Goal: Information Seeking & Learning: Learn about a topic

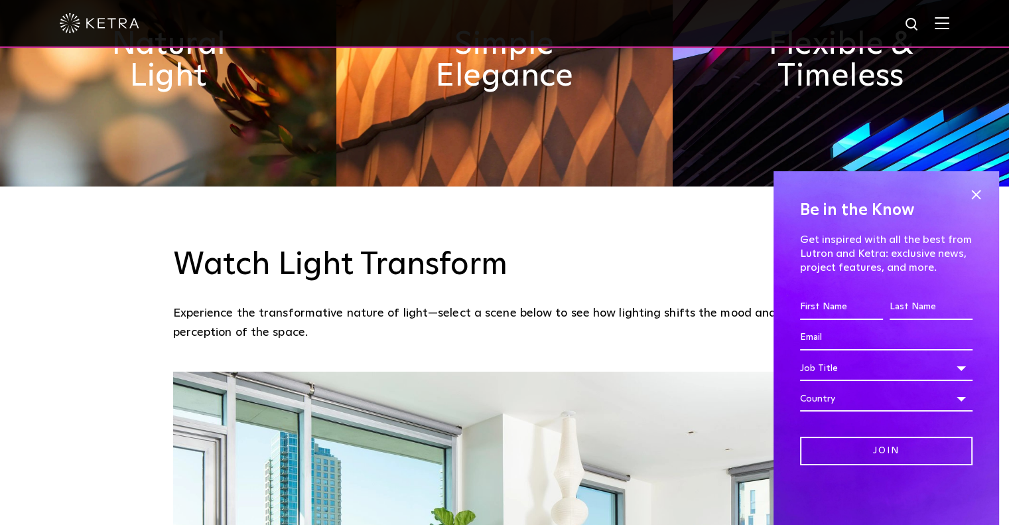
scroll to position [913, 0]
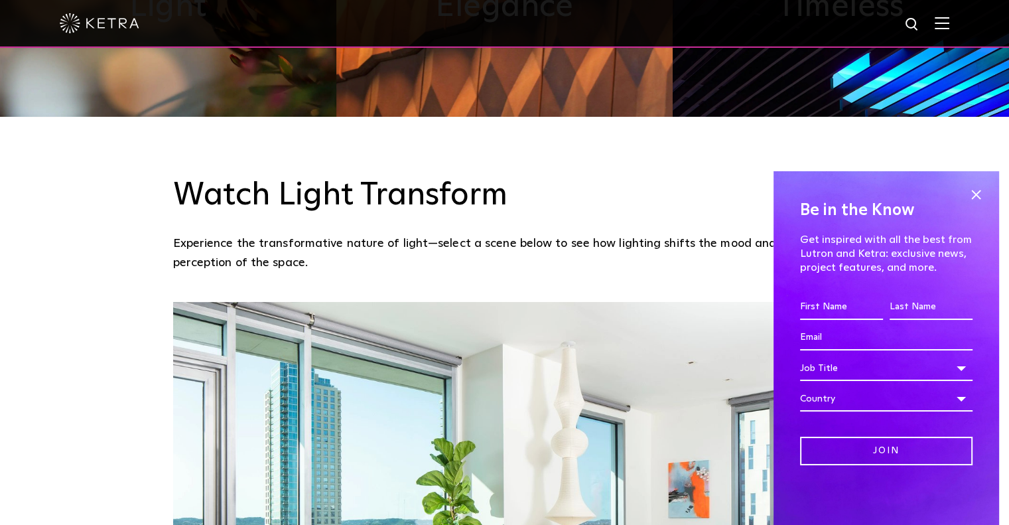
drag, startPoint x: 1016, startPoint y: 50, endPoint x: 1008, endPoint y: 188, distance: 138.2
click at [972, 196] on span at bounding box center [976, 194] width 20 height 20
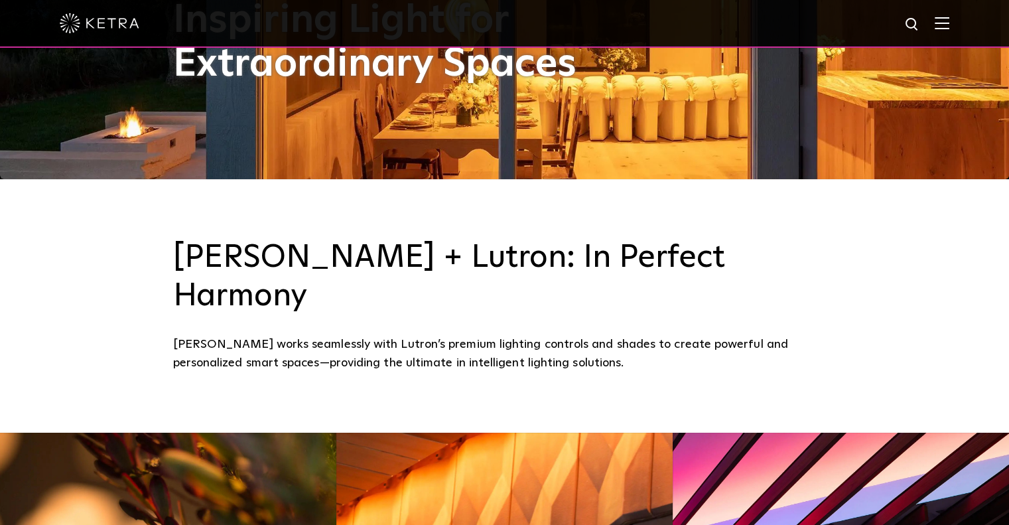
scroll to position [0, 0]
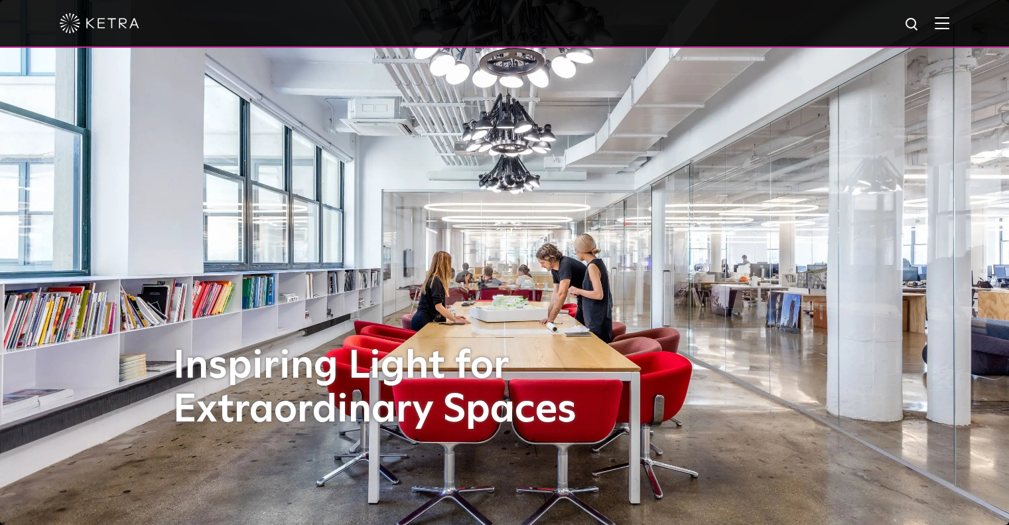
click at [945, 19] on img at bounding box center [942, 23] width 15 height 13
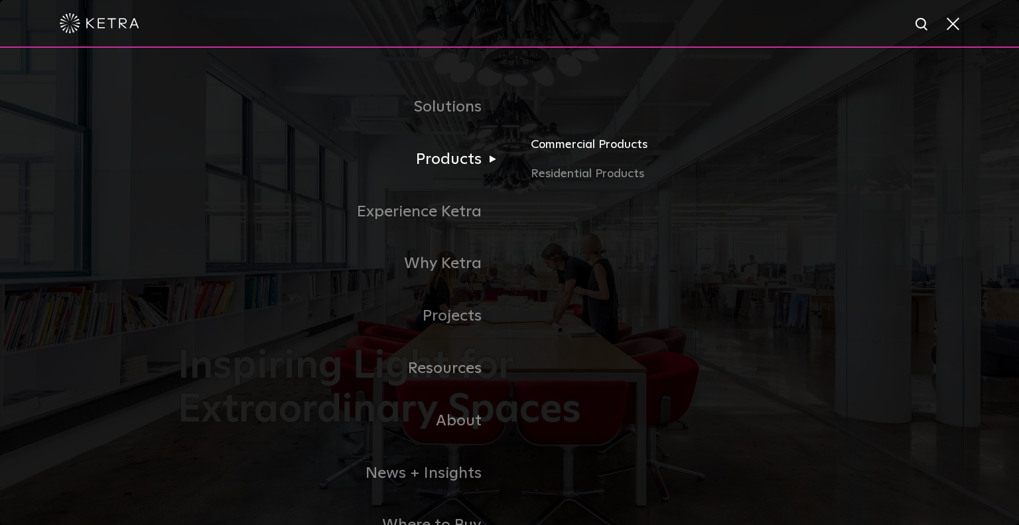
click at [600, 141] on link "Commercial Products" at bounding box center [686, 149] width 310 height 29
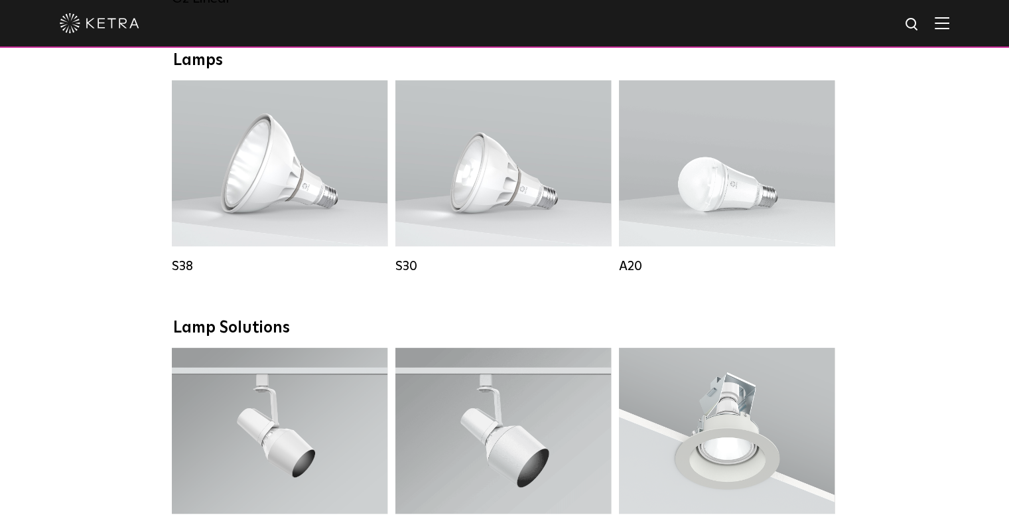
scroll to position [964, 0]
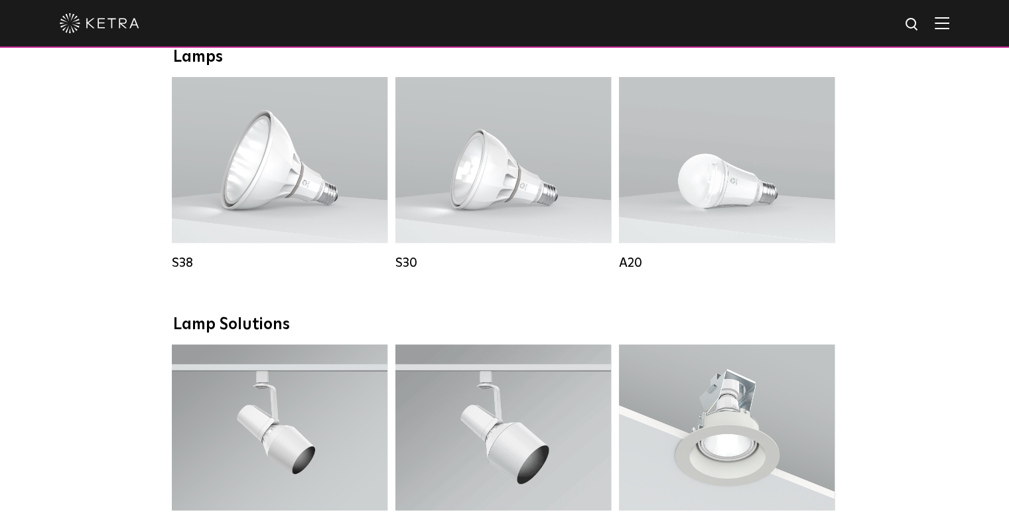
drag, startPoint x: 1017, startPoint y: 39, endPoint x: 1008, endPoint y: 206, distance: 167.4
click at [1008, 206] on html "Solutions Commercial Residential Products Commercial Products Residential Produ…" at bounding box center [504, 482] width 1009 height 2893
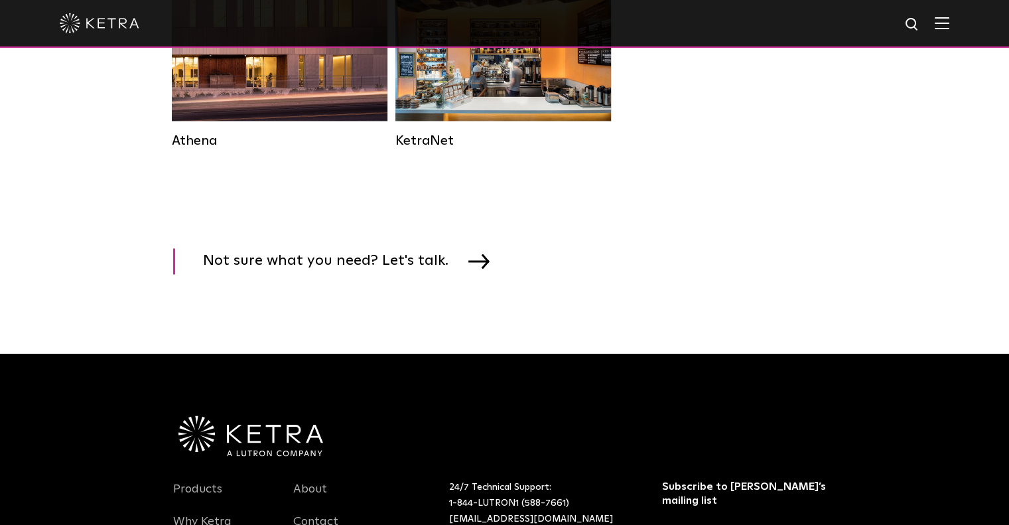
scroll to position [0, 0]
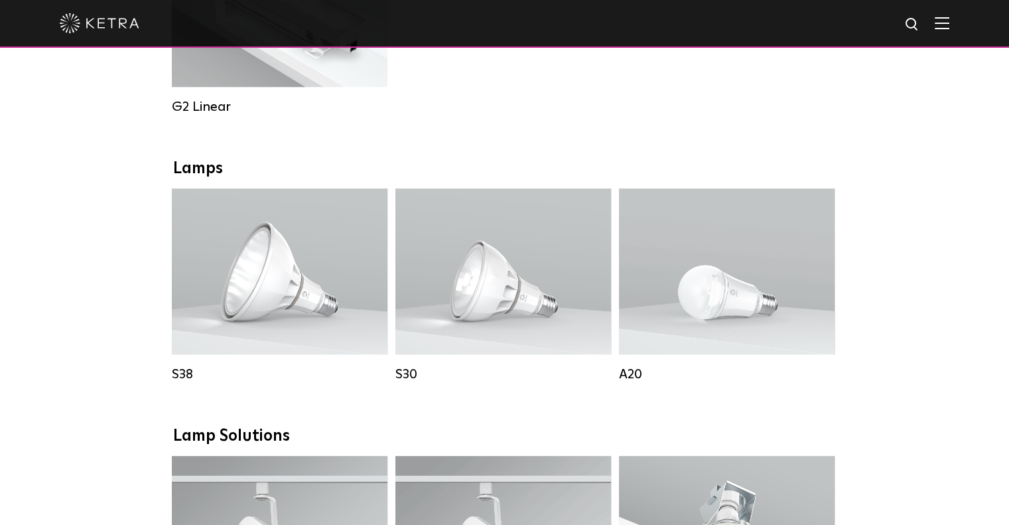
scroll to position [889, 0]
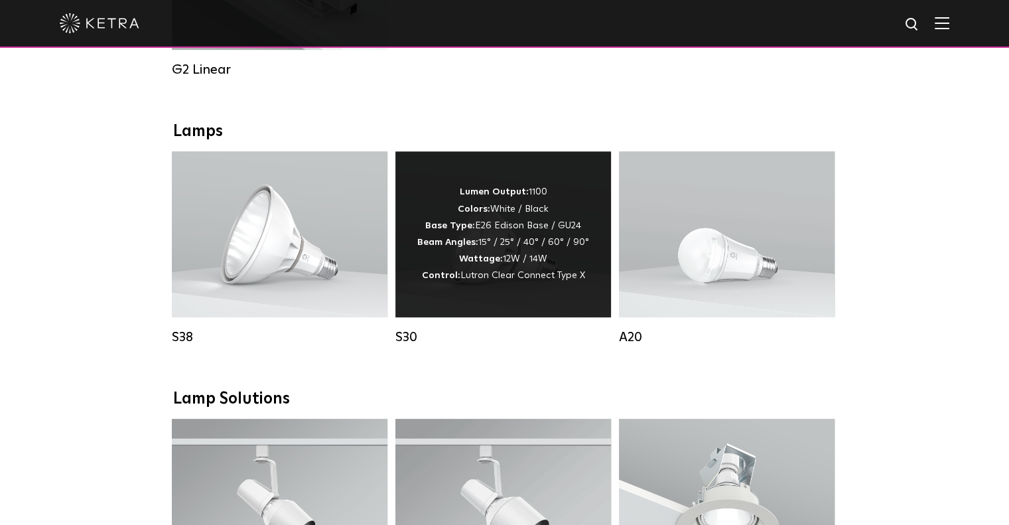
click at [492, 196] on strong "Lumen Output:" at bounding box center [494, 191] width 69 height 9
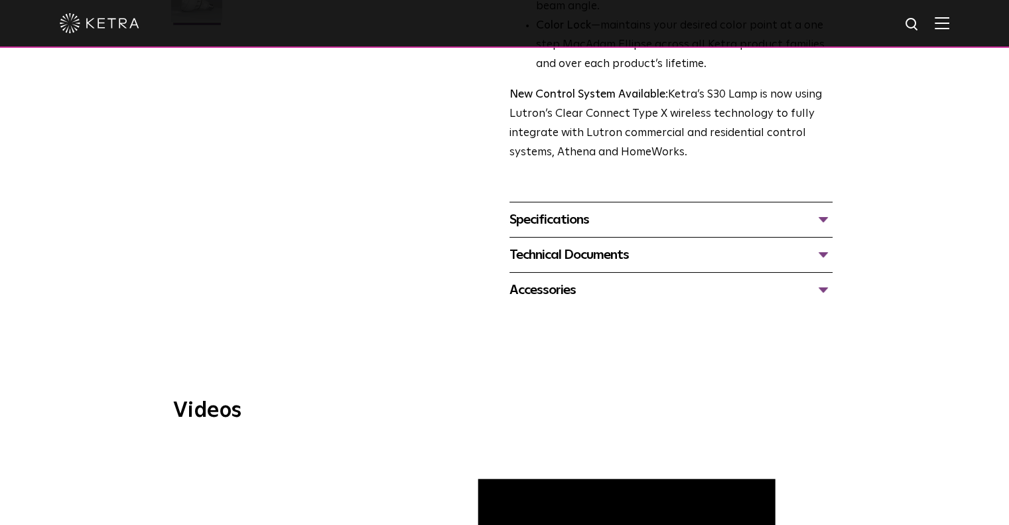
scroll to position [446, 0]
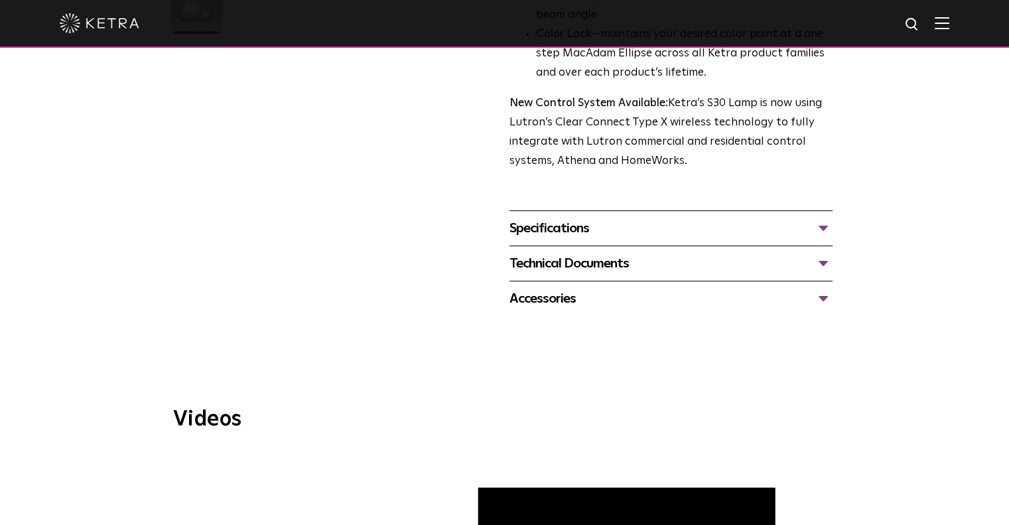
click at [775, 218] on div "Specifications" at bounding box center [670, 228] width 323 height 21
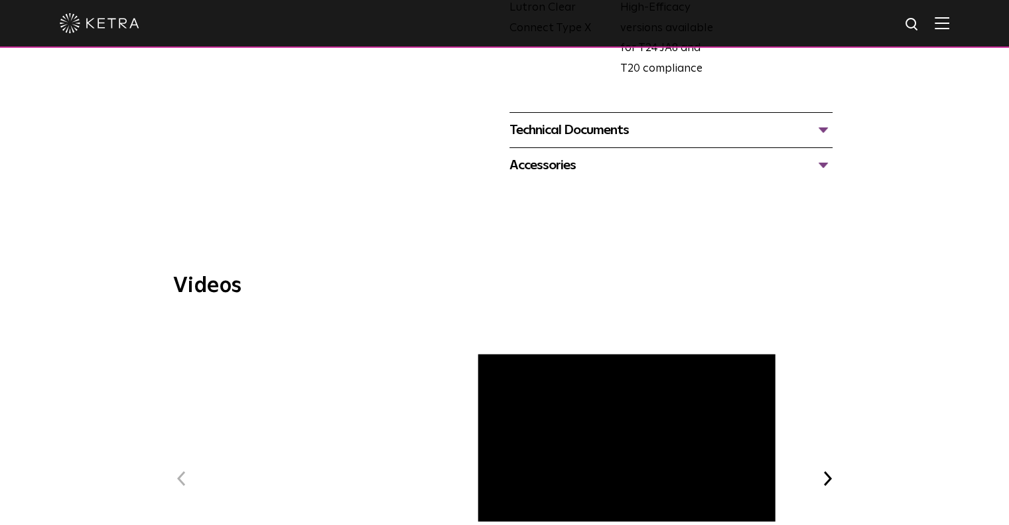
scroll to position [861, 0]
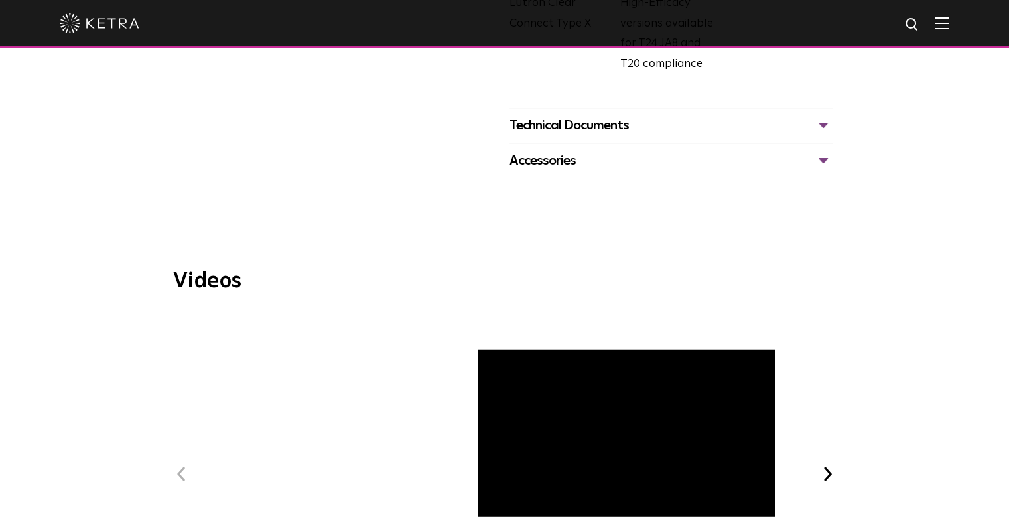
click at [814, 163] on div "Accessories" at bounding box center [670, 160] width 323 height 21
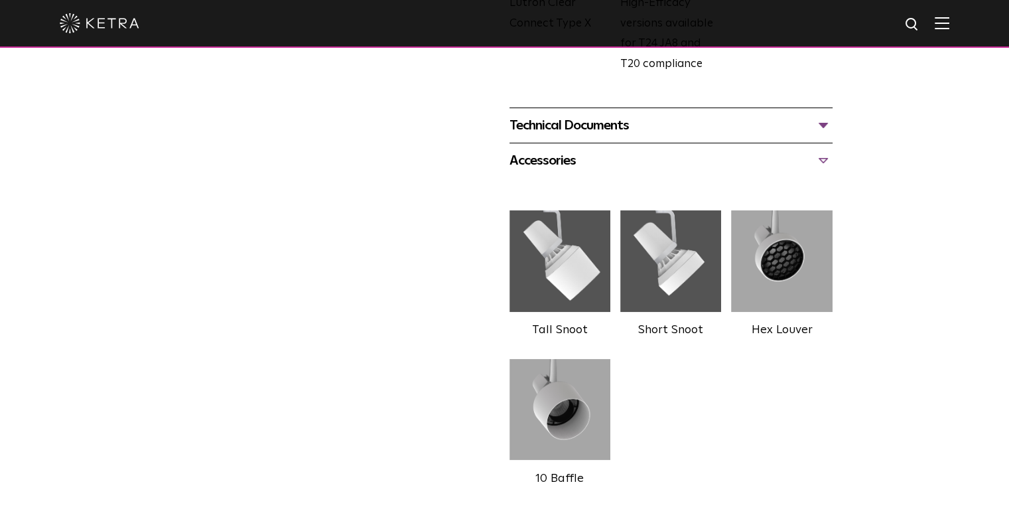
click at [560, 240] on img at bounding box center [559, 260] width 101 height 113
click at [779, 281] on img at bounding box center [781, 260] width 101 height 113
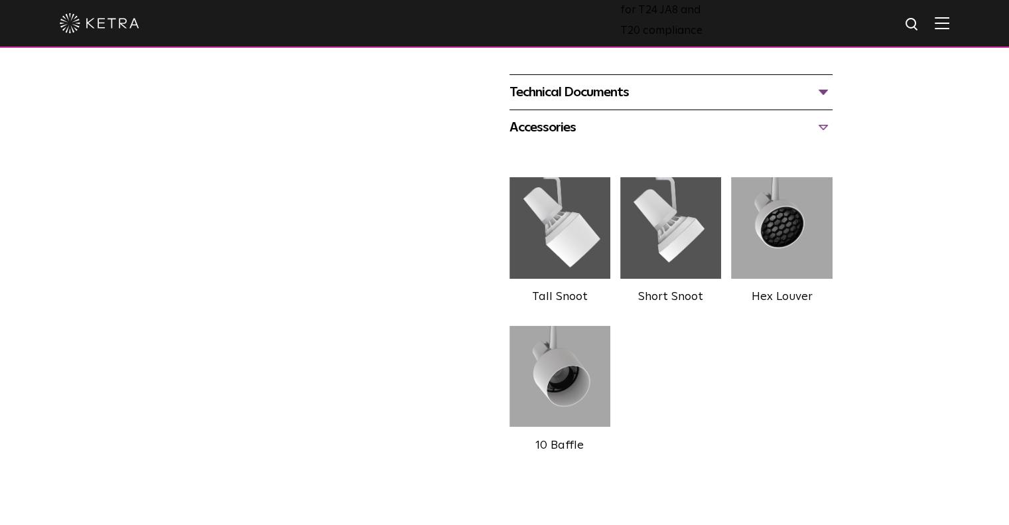
scroll to position [897, 0]
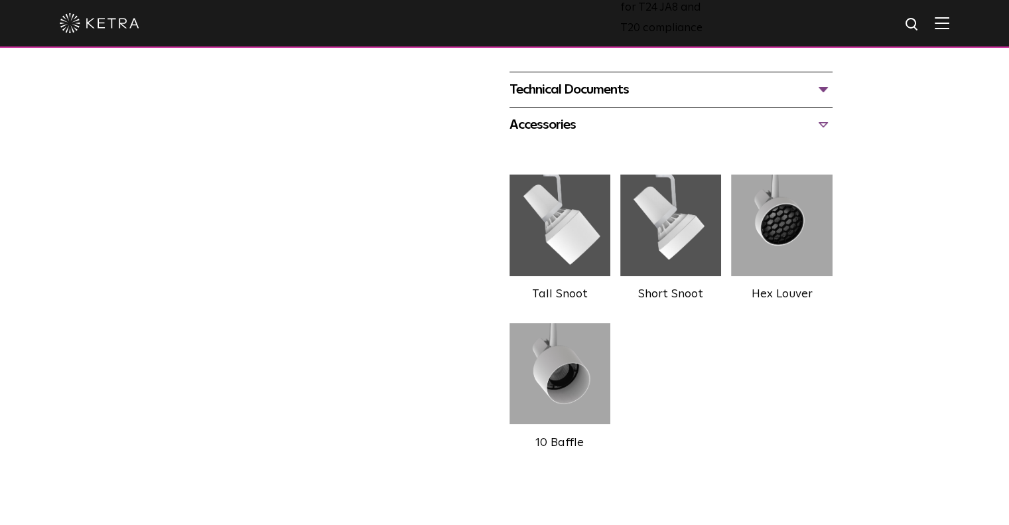
click at [558, 217] on img at bounding box center [559, 224] width 101 height 113
click at [555, 218] on img at bounding box center [559, 224] width 101 height 113
click at [576, 243] on img at bounding box center [559, 224] width 101 height 113
click at [671, 234] on img at bounding box center [670, 224] width 101 height 113
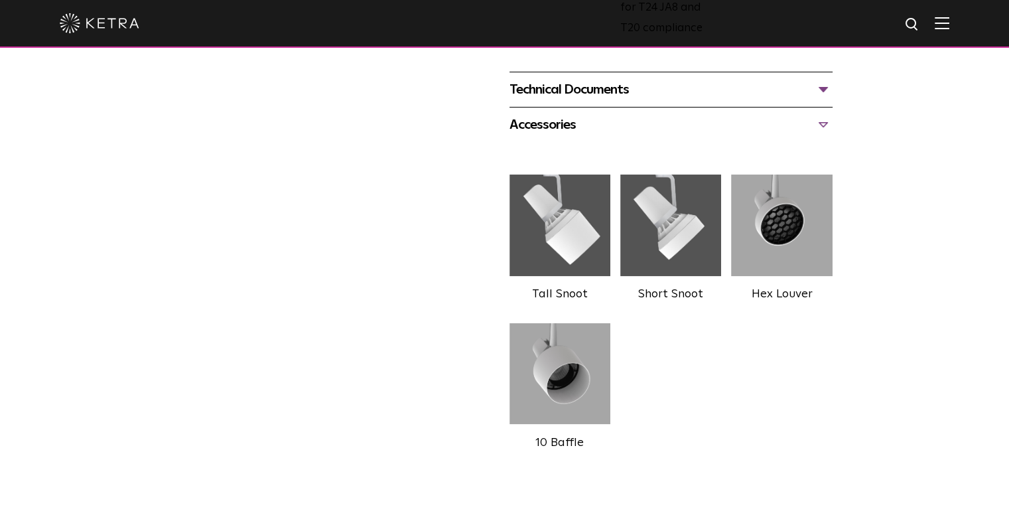
click at [546, 426] on img at bounding box center [559, 373] width 101 height 113
click at [557, 237] on img at bounding box center [559, 224] width 101 height 113
click at [556, 237] on img at bounding box center [559, 224] width 101 height 113
click at [822, 120] on div "Accessories" at bounding box center [670, 124] width 323 height 21
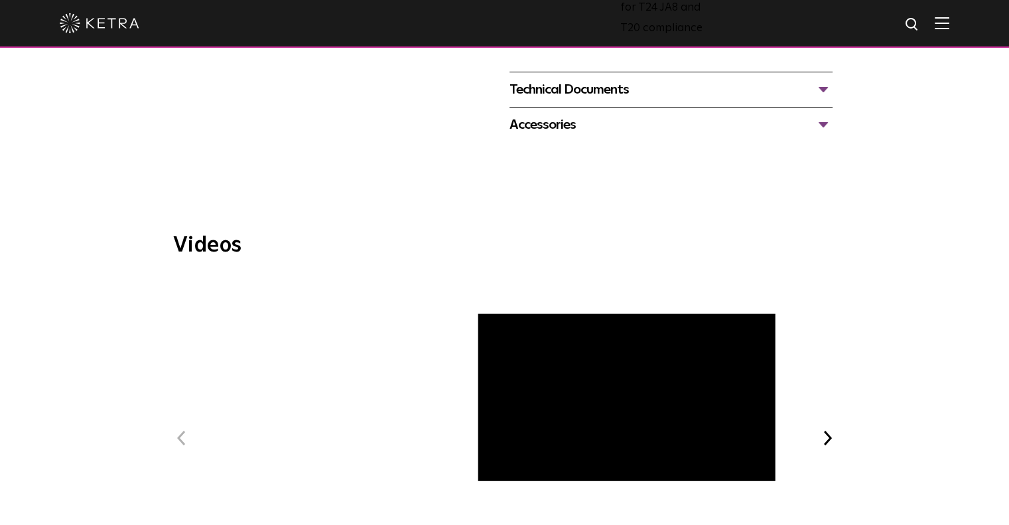
click at [822, 120] on div "Accessories" at bounding box center [670, 124] width 323 height 21
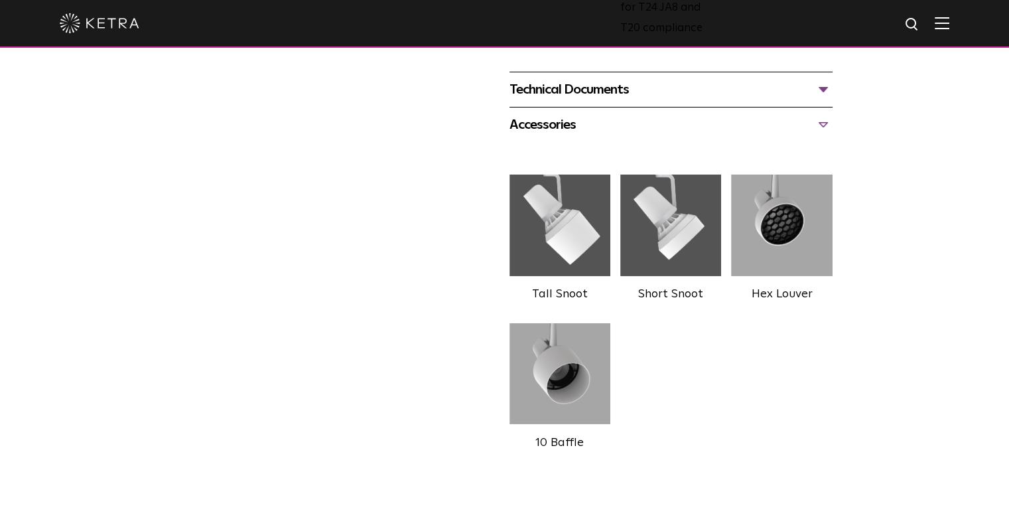
click at [816, 96] on div "Technical Documents" at bounding box center [670, 89] width 323 height 21
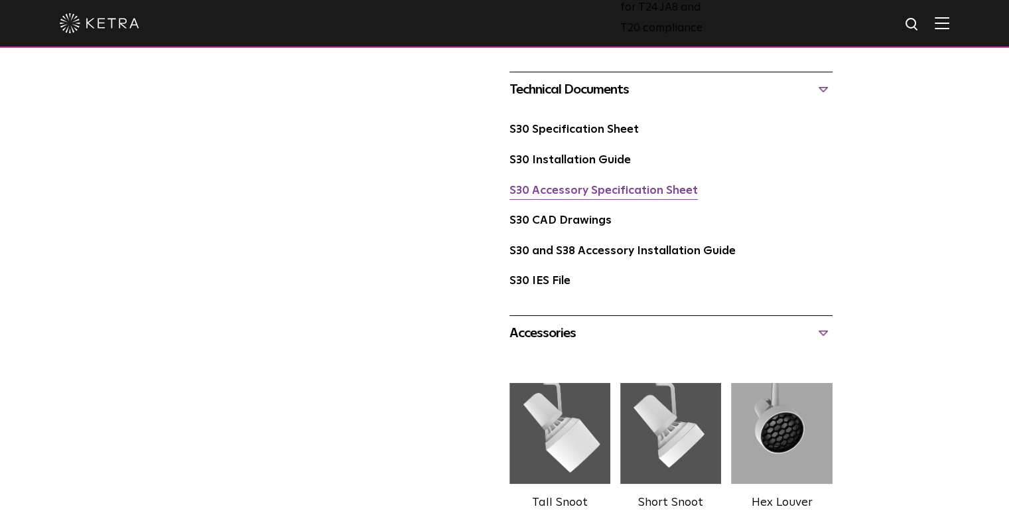
click at [603, 188] on link "S30 Accessory Specification Sheet" at bounding box center [603, 190] width 188 height 11
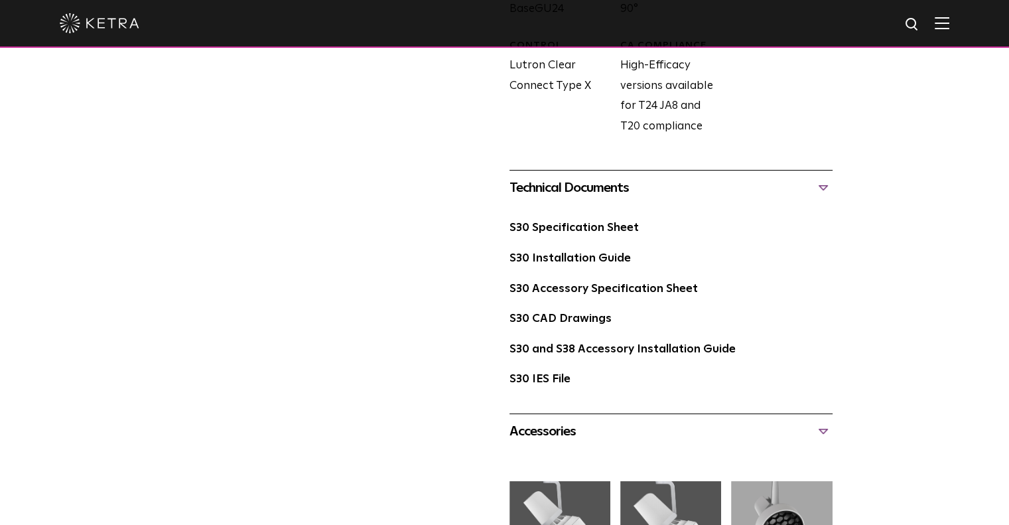
scroll to position [795, 0]
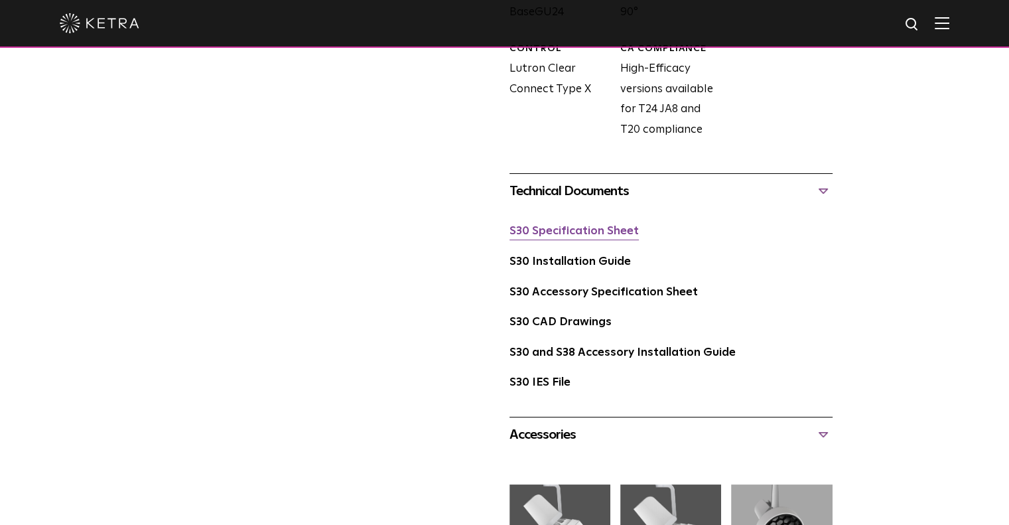
click at [602, 229] on link "S30 Specification Sheet" at bounding box center [573, 231] width 129 height 11
